Goal: Check status: Check status

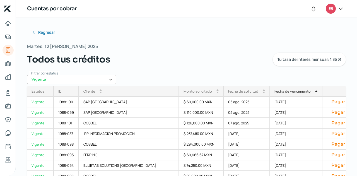
scroll to position [106, 0]
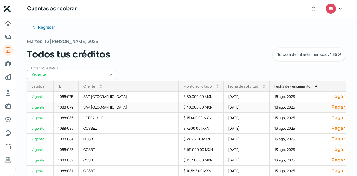
click at [188, 107] on div "$ 40,000.00 MXN" at bounding box center [201, 107] width 45 height 11
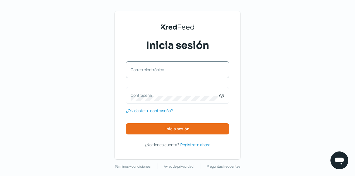
click at [171, 71] on label "Correo electrónico" at bounding box center [174, 69] width 88 height 5
click at [171, 71] on input "Correo electrónico" at bounding box center [177, 72] width 94 height 5
click at [169, 71] on input "Correo electrónico" at bounding box center [177, 72] width 94 height 5
type input "[EMAIL_ADDRESS][DOMAIN_NAME]"
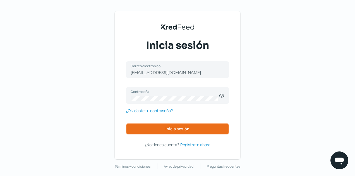
click at [181, 124] on button "Inicia sesión" at bounding box center [177, 128] width 103 height 11
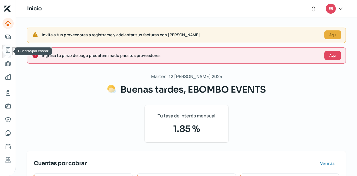
click at [8, 52] on icon "Cuentas por cobrar" at bounding box center [8, 50] width 7 height 7
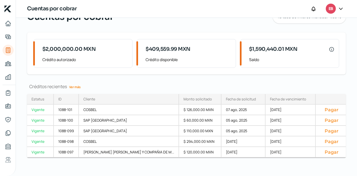
scroll to position [31, 0]
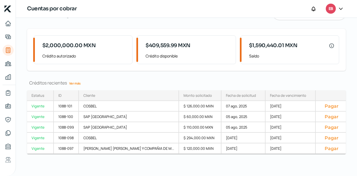
click at [77, 83] on link "Ver más" at bounding box center [75, 83] width 16 height 9
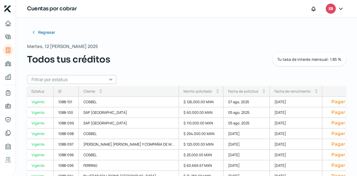
click at [91, 81] on input "text" at bounding box center [71, 79] width 89 height 9
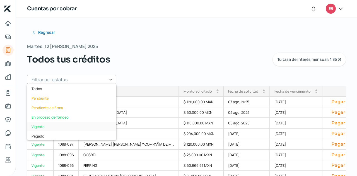
click at [62, 122] on div "Vigente" at bounding box center [71, 126] width 89 height 9
type input "Vigente"
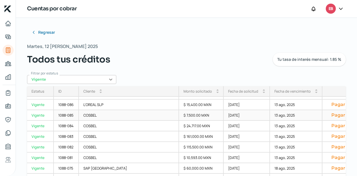
scroll to position [106, 0]
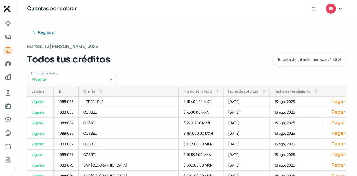
click at [274, 94] on div "Fecha de vencimiento arrow_drop_up arrow_drop_down" at bounding box center [296, 91] width 52 height 11
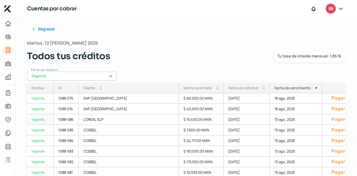
scroll to position [5, 0]
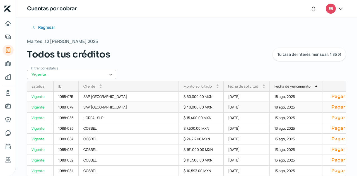
click at [270, 105] on div "18 ago, 2025" at bounding box center [296, 107] width 52 height 11
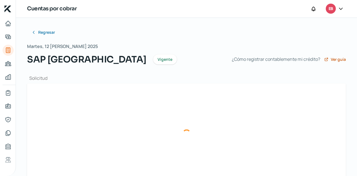
type input "F791- SAP MEXICO.xml"
type input "F791- SAP [GEOGRAPHIC_DATA]pdf"
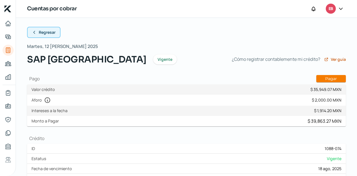
click at [44, 30] on span "Regresar" at bounding box center [47, 32] width 17 height 4
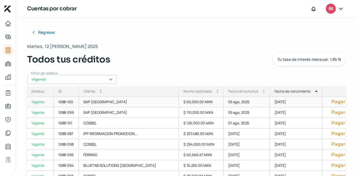
click at [270, 103] on div "[DATE]" at bounding box center [296, 102] width 52 height 11
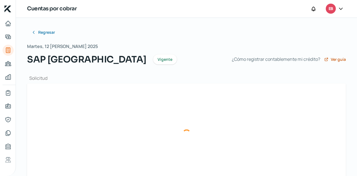
type input "F863- SAP MEXICO.xml"
type input "F863- SAP [GEOGRAPHIC_DATA]pdf"
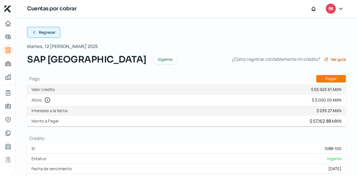
click at [46, 33] on span "Regresar" at bounding box center [47, 32] width 17 height 4
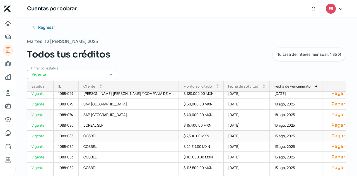
scroll to position [106, 0]
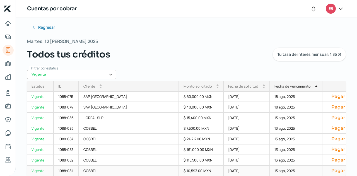
click at [270, 170] on div "13 ago, 2025" at bounding box center [296, 171] width 52 height 11
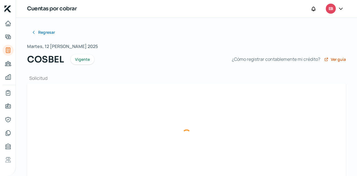
type input "F811- COSBEL.xml"
type input "F811- COSBEL.pdf"
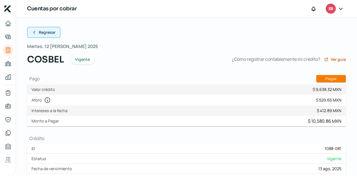
click at [45, 31] on span "Regresar" at bounding box center [47, 32] width 17 height 4
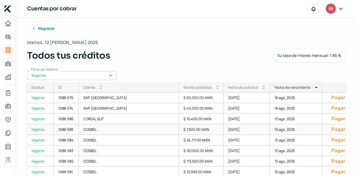
scroll to position [5, 0]
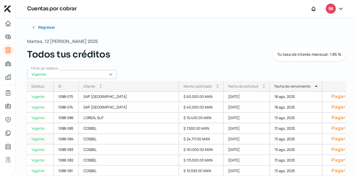
click at [182, 140] on div "$ 24,717.00 MXN" at bounding box center [201, 139] width 45 height 11
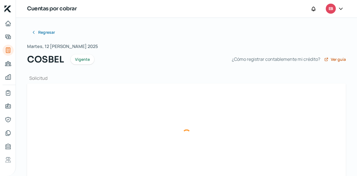
type input "F817- COSBEL.xml"
type input "F817- COSBEL.pdf"
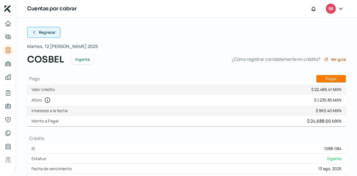
click at [51, 32] on span "Regresar" at bounding box center [47, 32] width 17 height 4
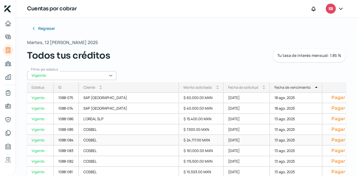
scroll to position [5, 0]
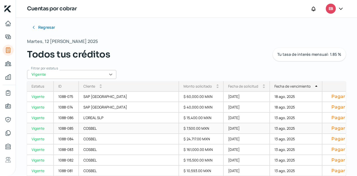
click at [179, 130] on div "$ 7,500.00 MXN" at bounding box center [201, 128] width 45 height 11
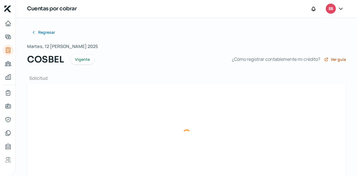
type input "F818- COSBEL.xml"
type input "F818- COSBEL.pdf"
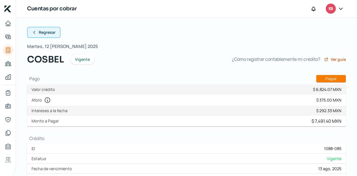
click at [31, 31] on button "Regresar" at bounding box center [43, 32] width 33 height 11
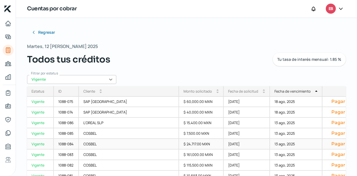
scroll to position [5, 0]
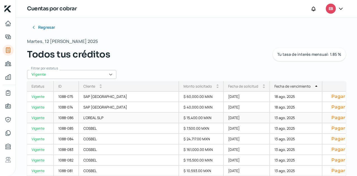
click at [270, 118] on div "13 ago, 2025" at bounding box center [296, 118] width 52 height 11
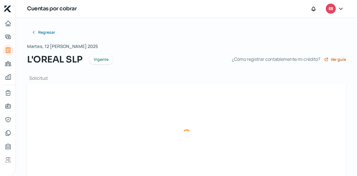
type input "F819- L'OREAL SLP.xml"
type input "F819- L'OREAL SLP.pdf"
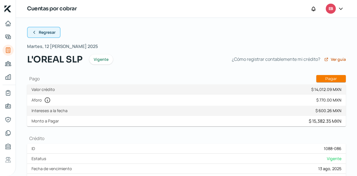
click at [51, 33] on span "Regresar" at bounding box center [47, 32] width 17 height 4
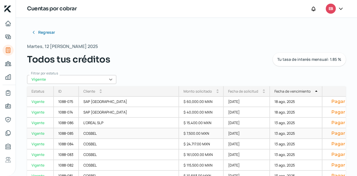
scroll to position [5, 0]
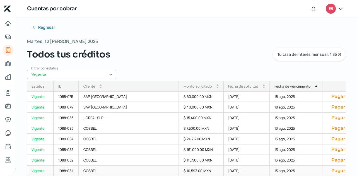
click at [226, 169] on div "[DATE]" at bounding box center [247, 171] width 46 height 11
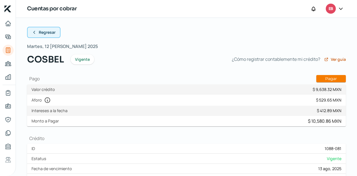
click at [50, 31] on span "Regresar" at bounding box center [47, 32] width 17 height 4
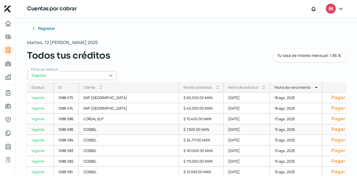
scroll to position [5, 0]
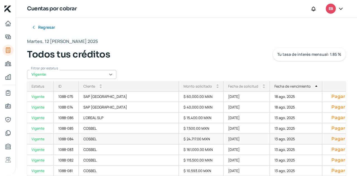
click at [224, 138] on div "[DATE]" at bounding box center [247, 139] width 46 height 11
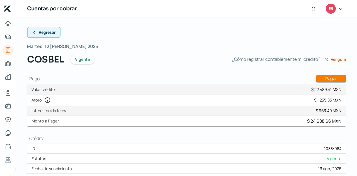
click at [48, 34] on span "Regresar" at bounding box center [47, 32] width 17 height 4
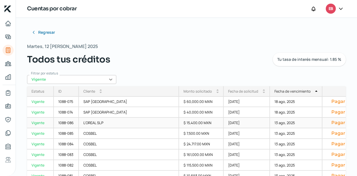
scroll to position [5, 0]
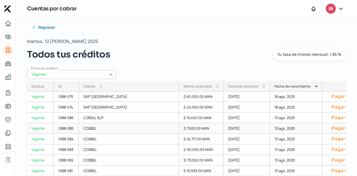
click at [195, 130] on div "$ 7,500.00 MXN" at bounding box center [201, 128] width 45 height 11
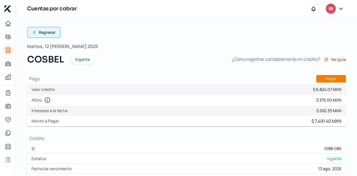
click at [53, 32] on span "Regresar" at bounding box center [47, 32] width 17 height 4
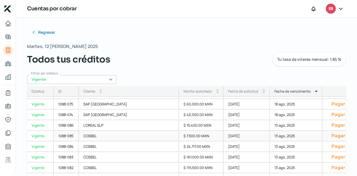
scroll to position [106, 0]
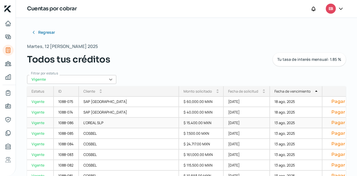
click at [224, 123] on div "[DATE]" at bounding box center [247, 123] width 46 height 11
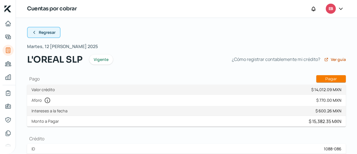
click at [47, 32] on span "Regresar" at bounding box center [47, 32] width 17 height 4
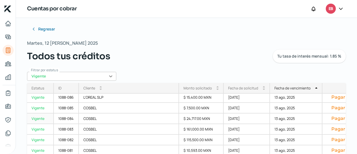
scroll to position [5, 0]
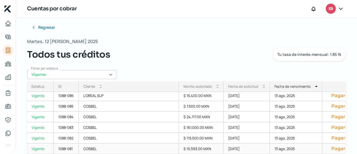
click at [197, 149] on div "$ 10,593.00 MXN" at bounding box center [201, 148] width 45 height 11
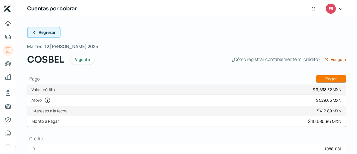
click at [45, 32] on span "Regresar" at bounding box center [47, 32] width 17 height 4
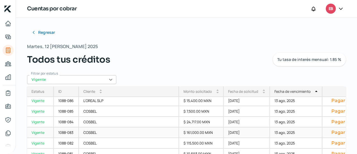
scroll to position [5, 0]
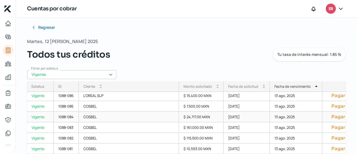
click at [179, 118] on div "$ 24,717.00 MXN" at bounding box center [201, 116] width 45 height 11
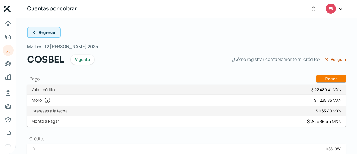
click at [48, 27] on button "Regresar" at bounding box center [43, 32] width 33 height 11
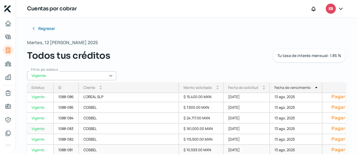
scroll to position [5, 0]
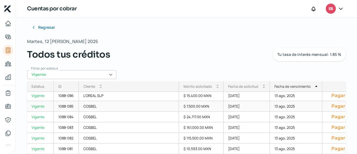
click at [179, 106] on div "$ 7,500.00 MXN" at bounding box center [201, 106] width 45 height 11
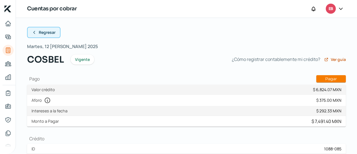
click at [45, 34] on span "Regresar" at bounding box center [47, 32] width 17 height 4
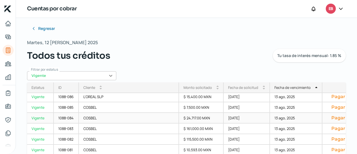
scroll to position [5, 0]
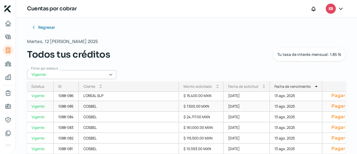
click at [224, 108] on div "[DATE]" at bounding box center [247, 106] width 46 height 11
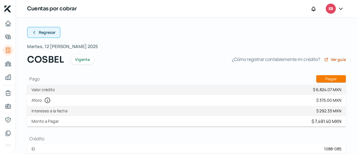
click at [47, 30] on span "Regresar" at bounding box center [47, 32] width 17 height 4
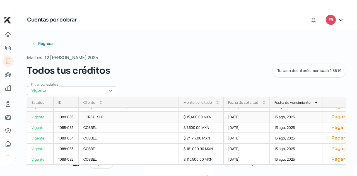
scroll to position [128, 0]
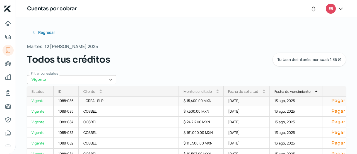
click at [224, 101] on div "[DATE]" at bounding box center [247, 100] width 46 height 11
